Goal: Information Seeking & Learning: Find contact information

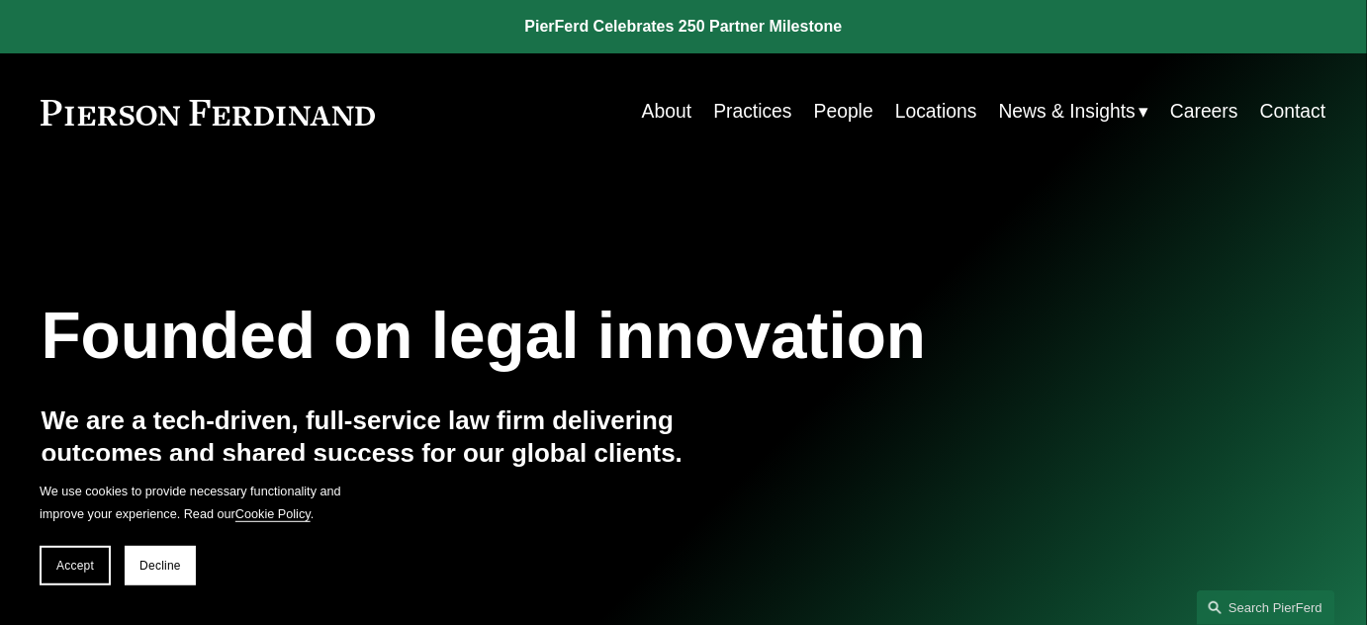
click at [847, 114] on link "People" at bounding box center [843, 112] width 59 height 39
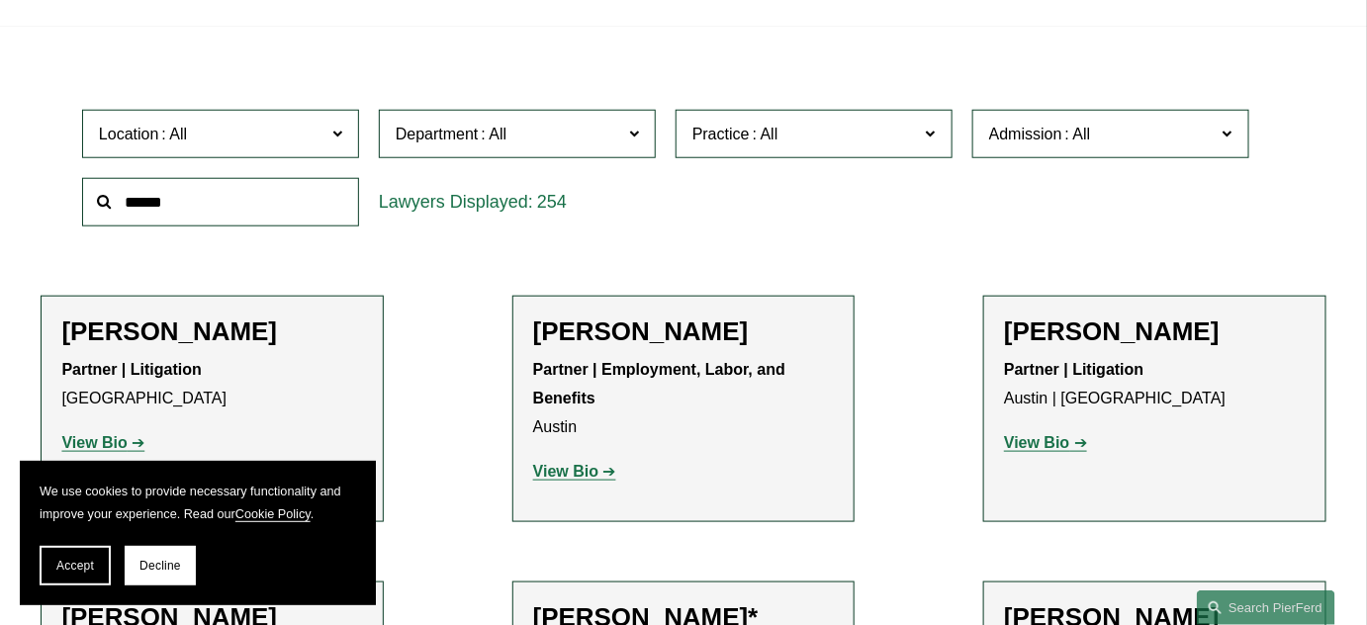
scroll to position [539, 0]
click at [339, 136] on span at bounding box center [337, 133] width 10 height 26
click at [0, 0] on link "[GEOGRAPHIC_DATA]" at bounding box center [0, 0] width 0 height 0
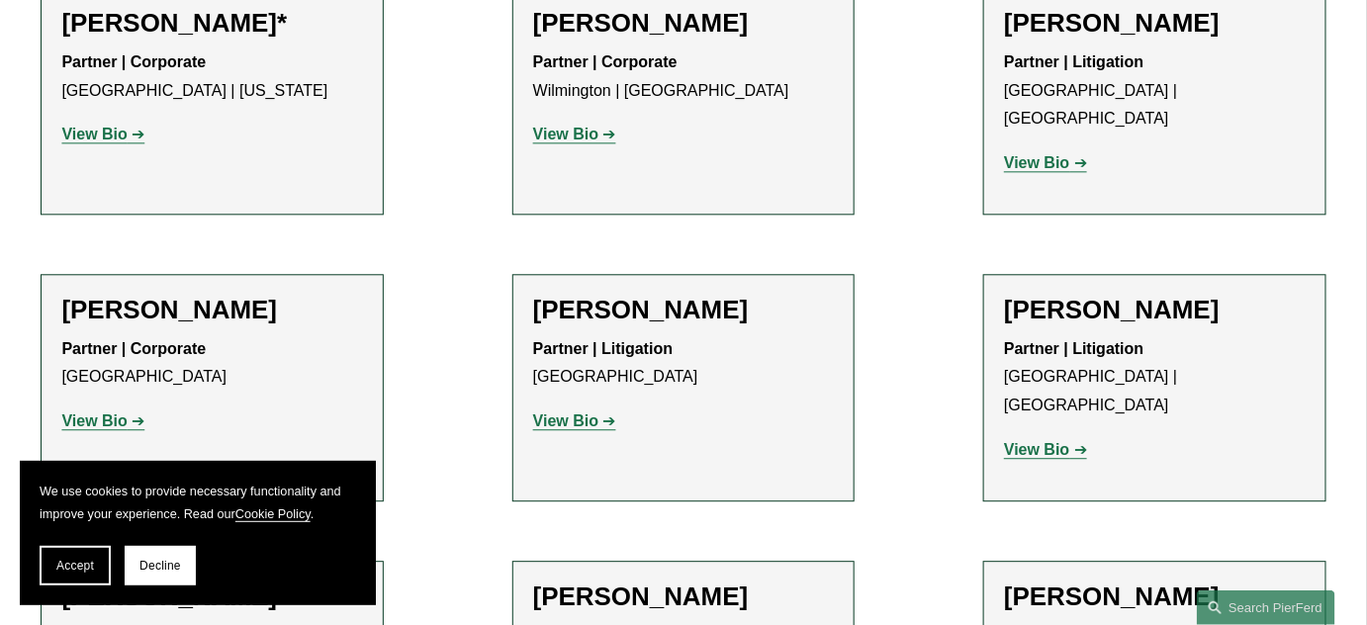
scroll to position [1504, 0]
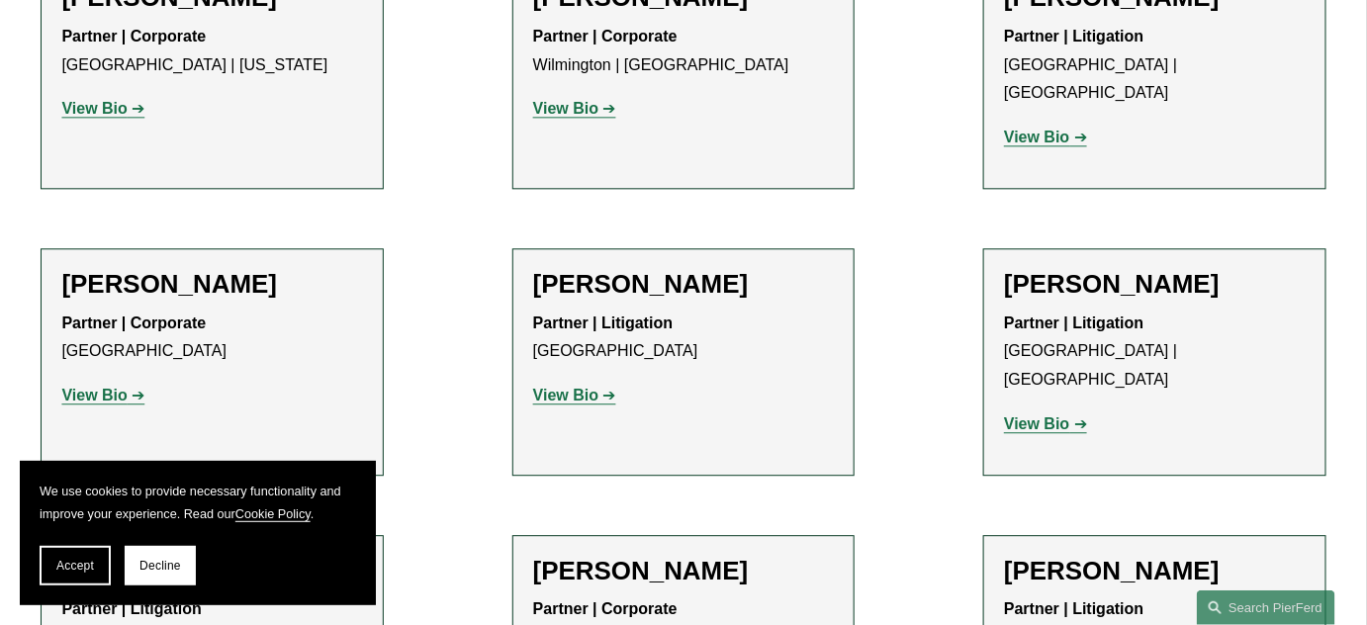
click at [549, 387] on strong "View Bio" at bounding box center [565, 395] width 65 height 17
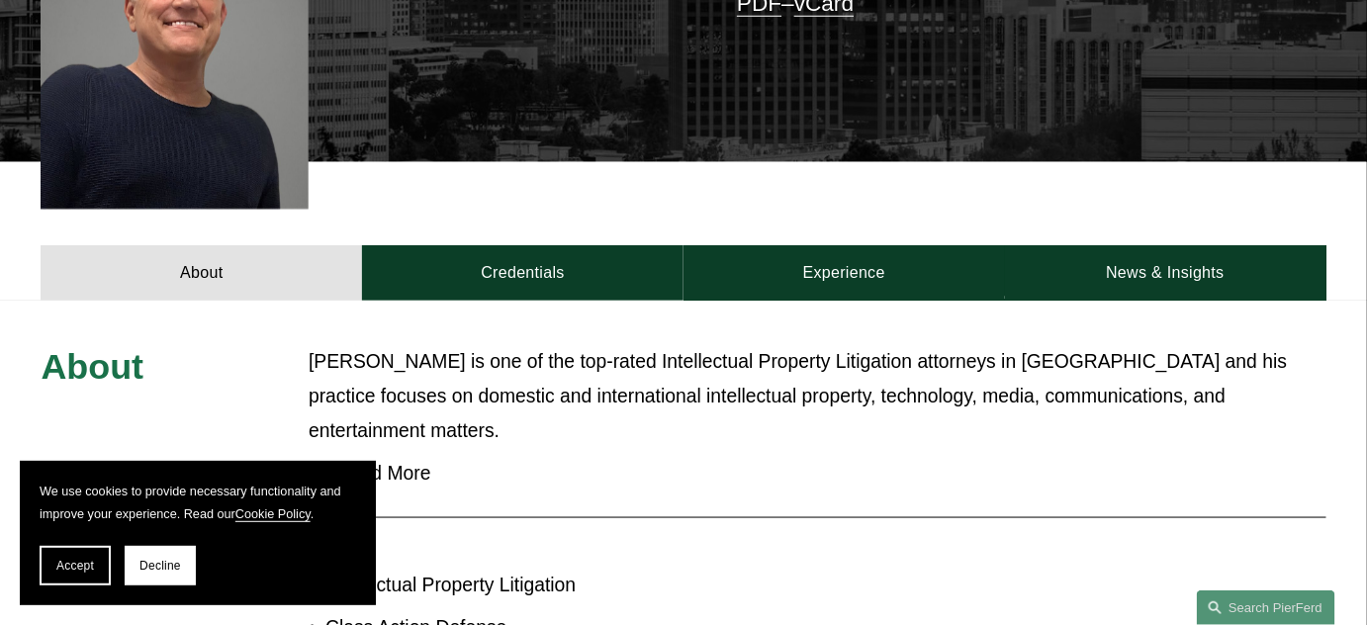
scroll to position [719, 0]
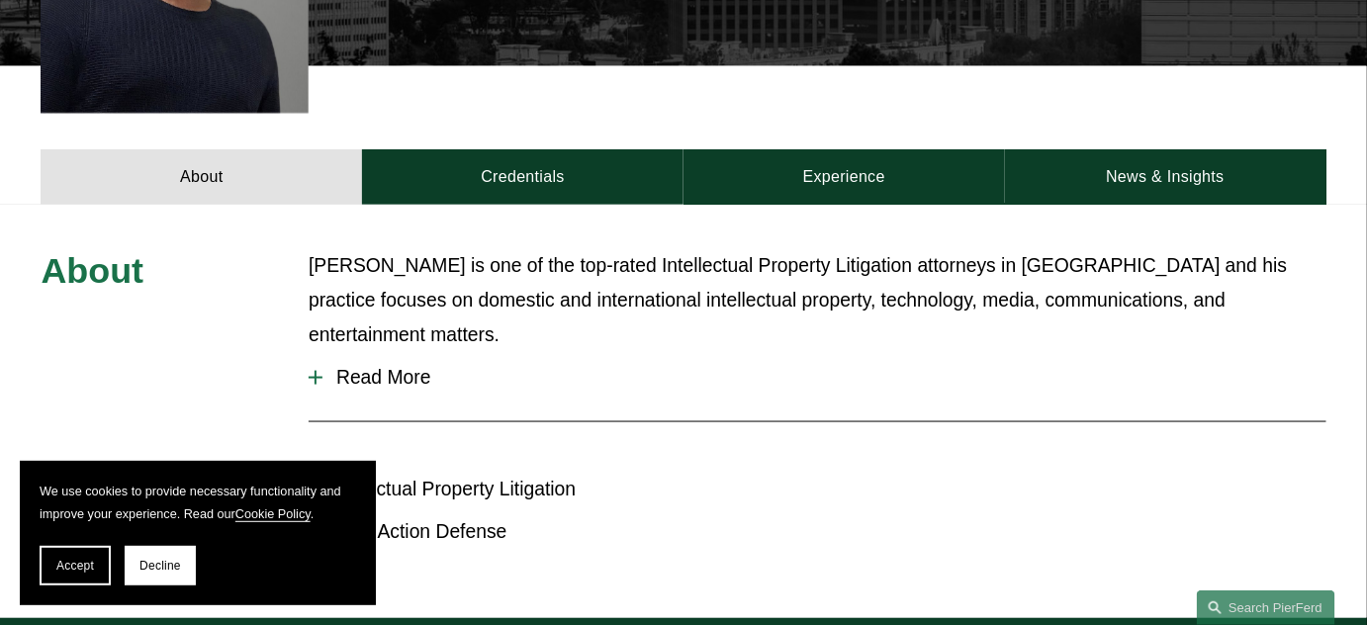
click at [363, 367] on span "Read More" at bounding box center [823, 378] width 1003 height 22
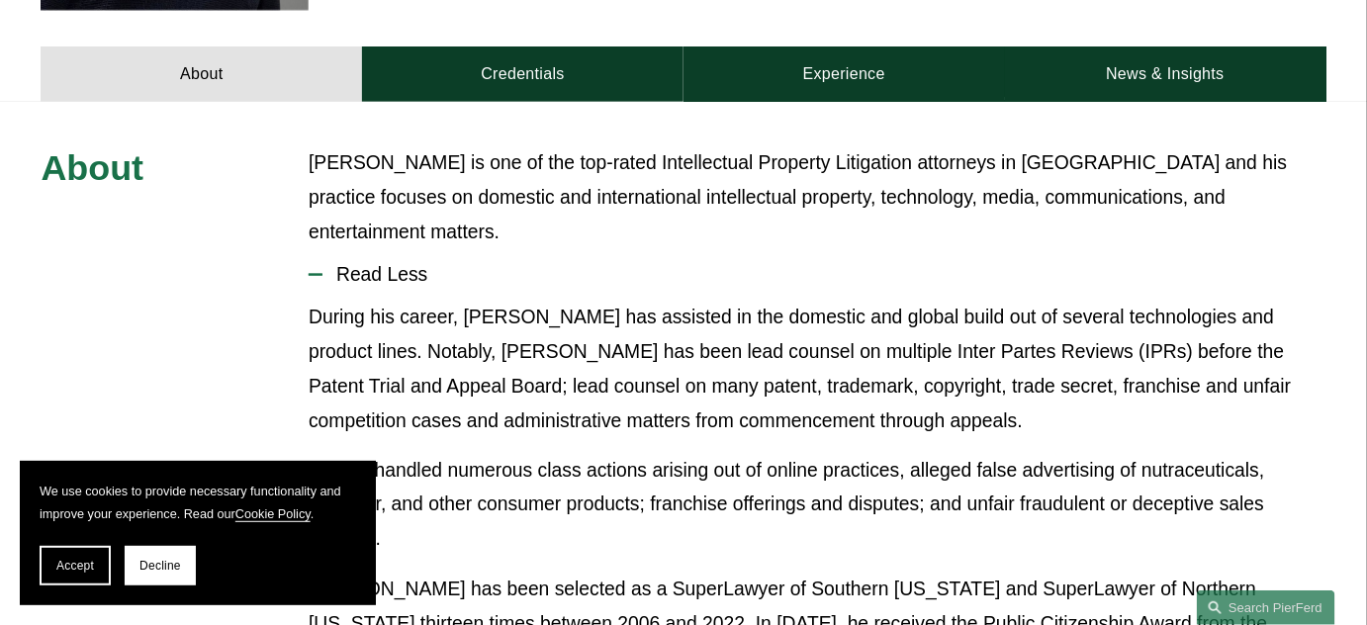
scroll to position [688, 0]
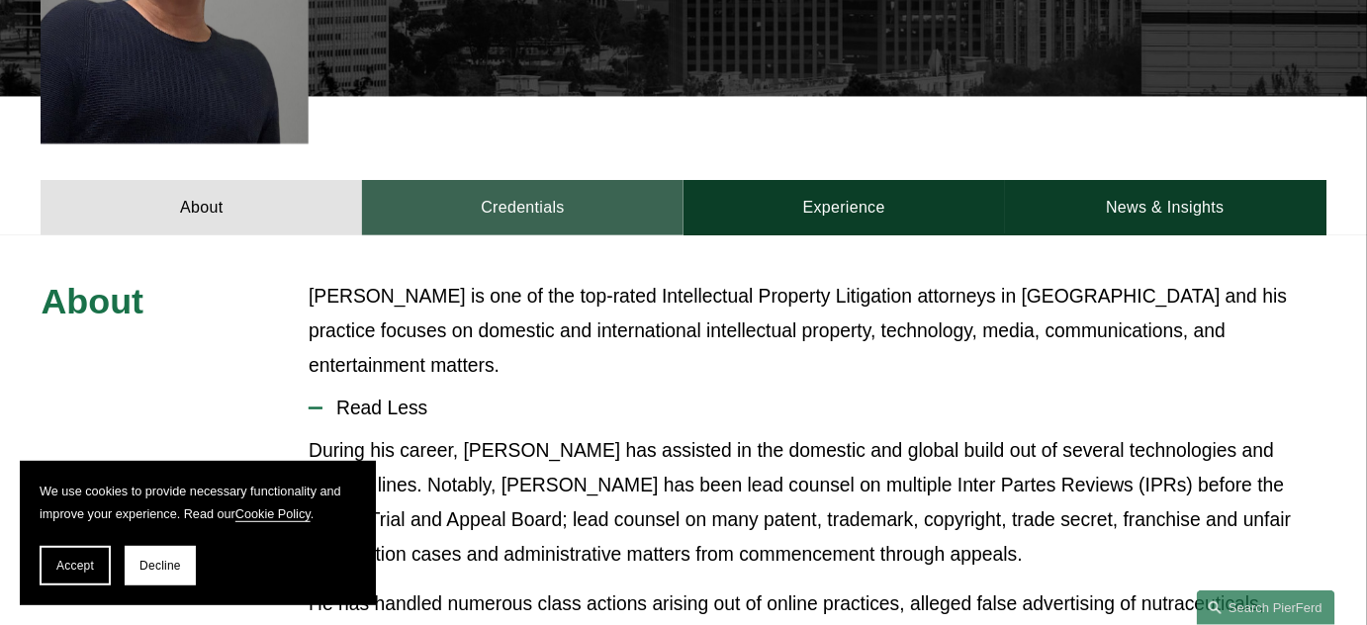
click at [532, 181] on link "Credentials" at bounding box center [522, 207] width 321 height 55
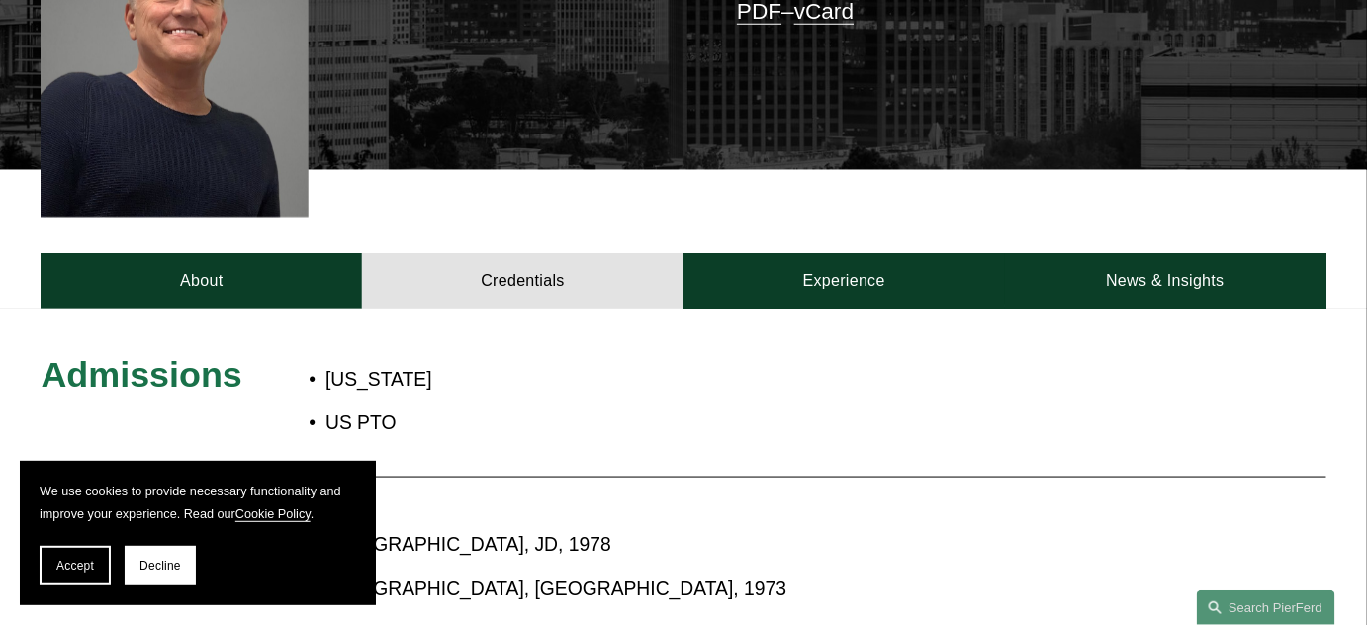
scroll to position [598, 0]
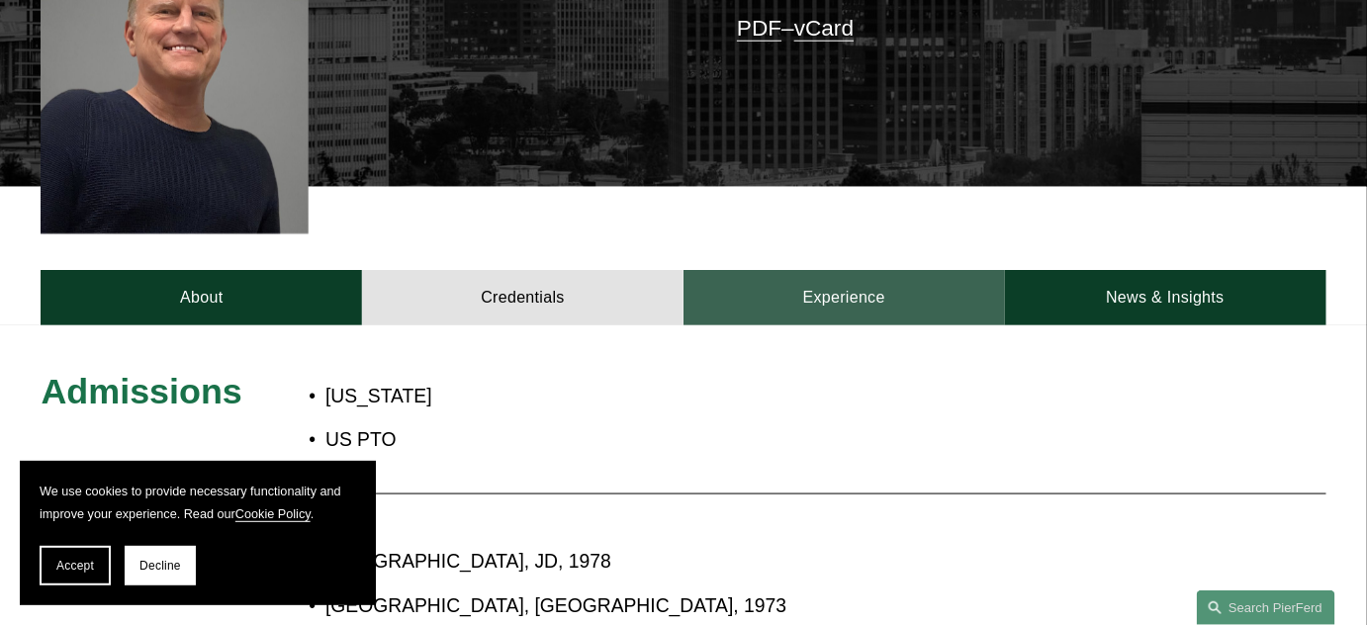
click at [845, 271] on link "Experience" at bounding box center [843, 297] width 321 height 55
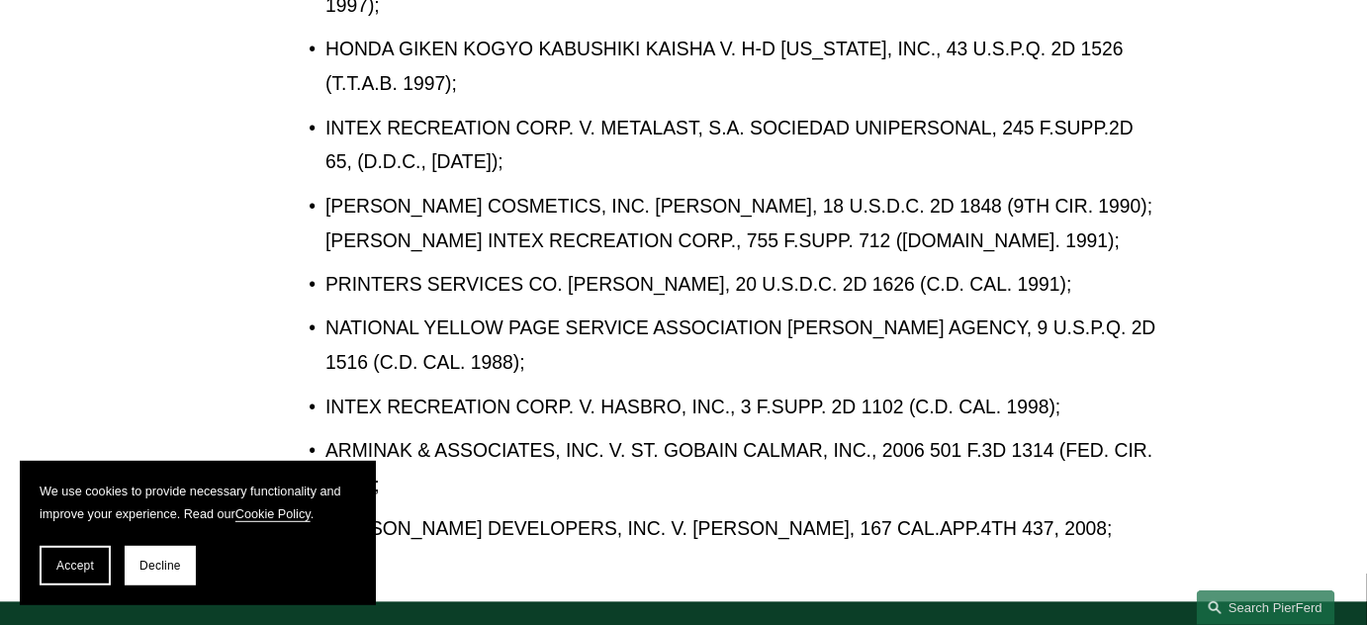
scroll to position [1408, 0]
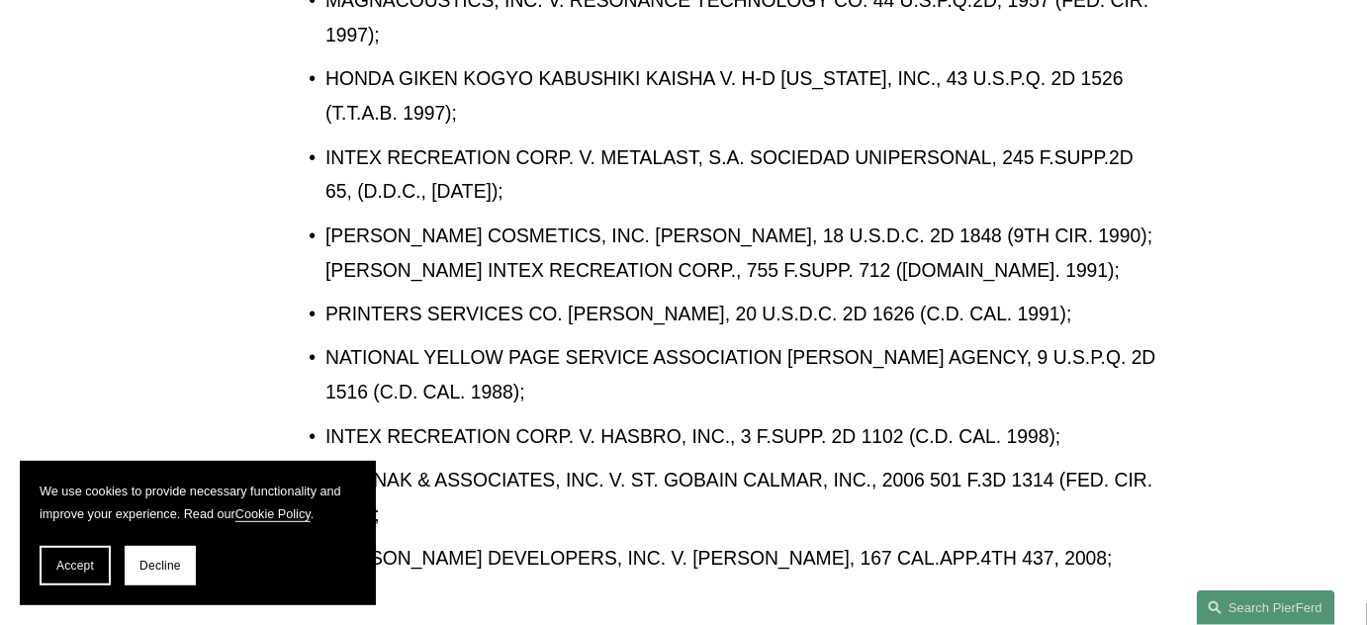
click at [194, 562] on button "Decline" at bounding box center [160, 566] width 71 height 40
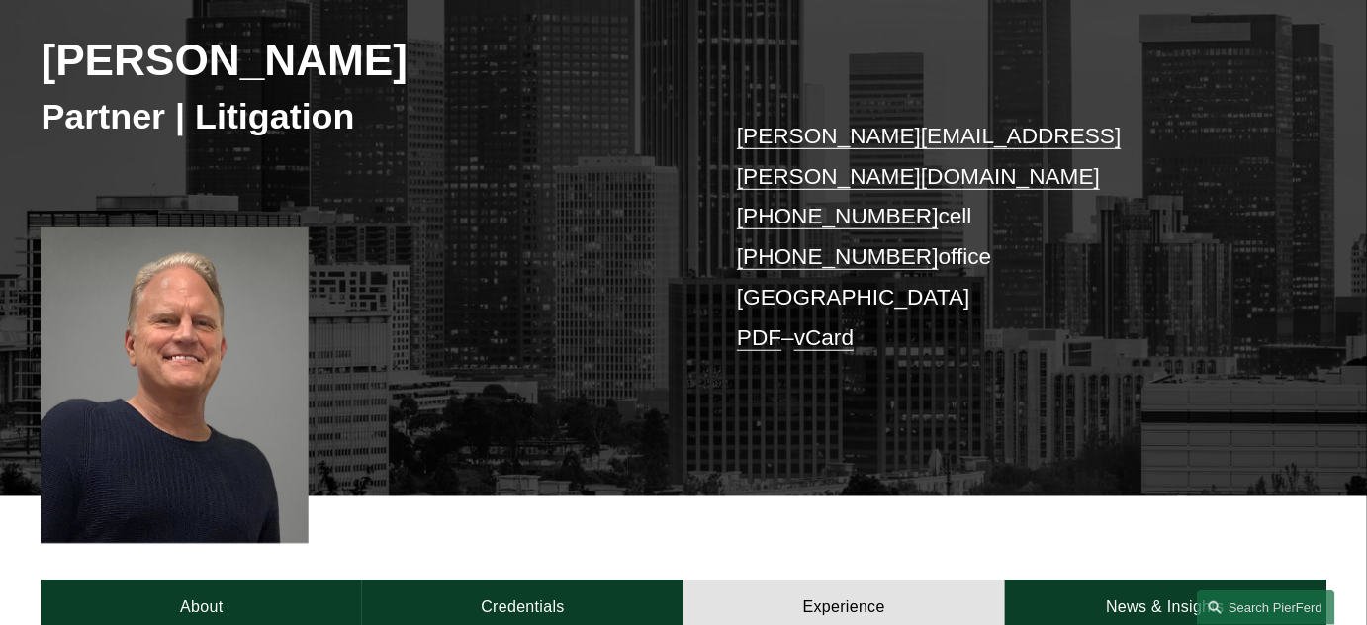
scroll to position [469, 0]
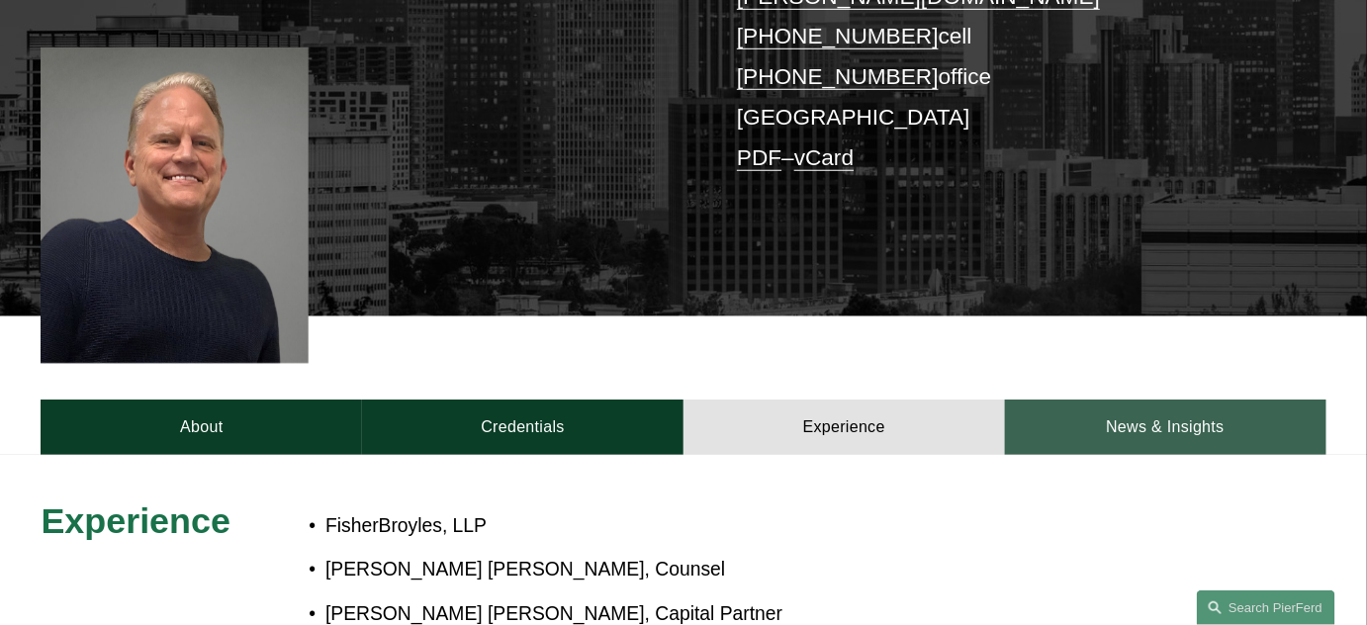
click at [1084, 405] on link "News & Insights" at bounding box center [1165, 427] width 321 height 55
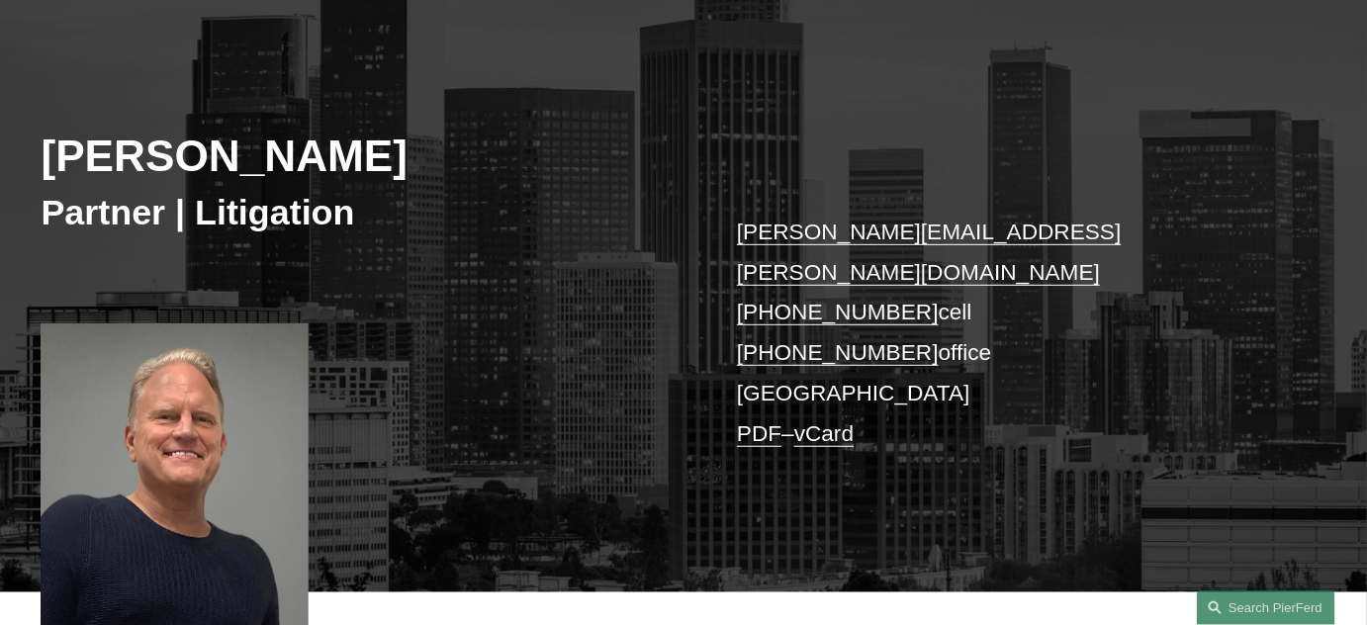
scroll to position [0, 0]
